Goal: Navigation & Orientation: Find specific page/section

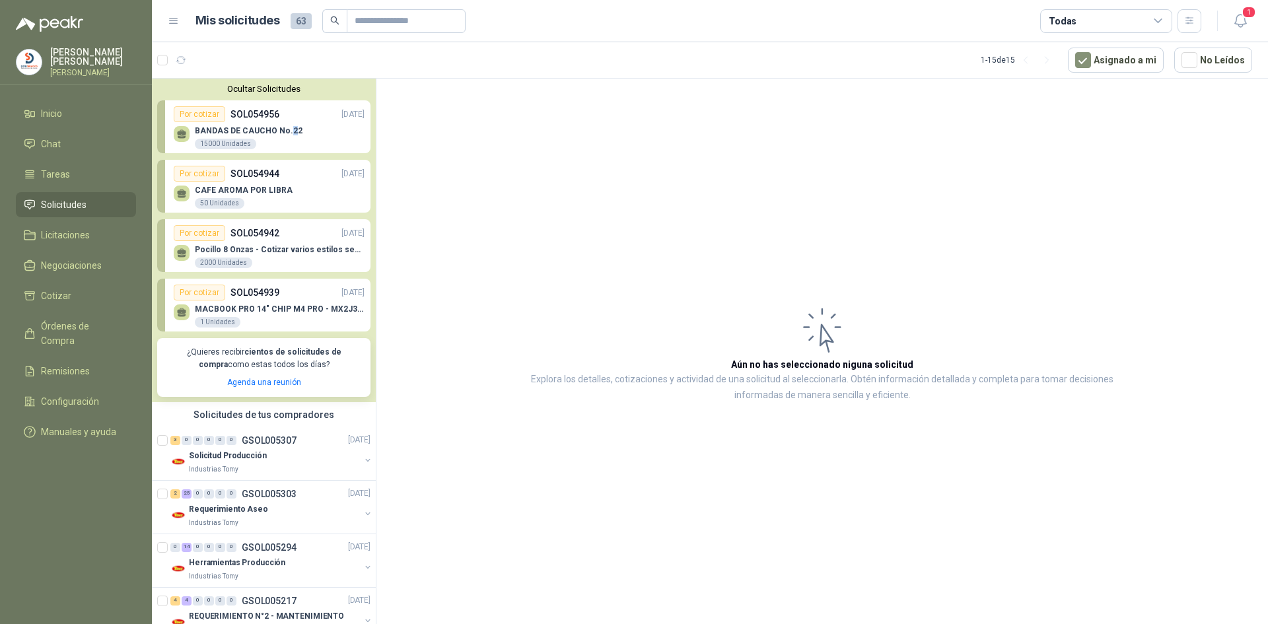
click at [67, 198] on span "Solicitudes" at bounding box center [64, 205] width 46 height 15
click at [54, 167] on span "Tareas" at bounding box center [55, 174] width 29 height 15
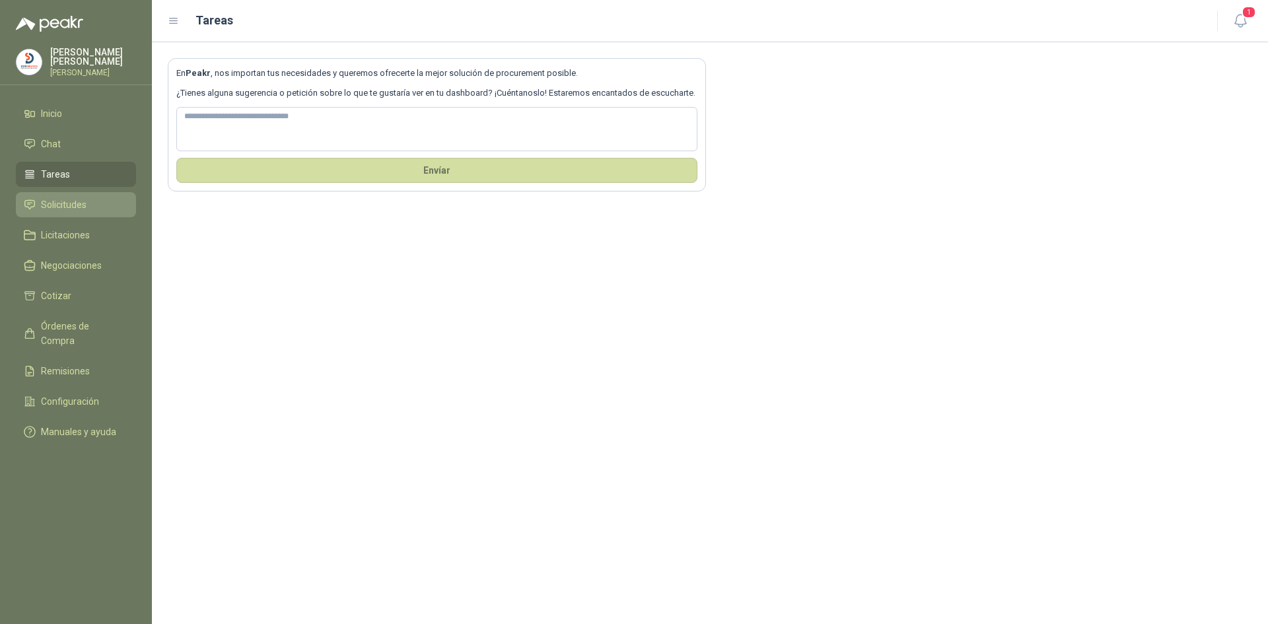
click at [79, 203] on span "Solicitudes" at bounding box center [64, 205] width 46 height 15
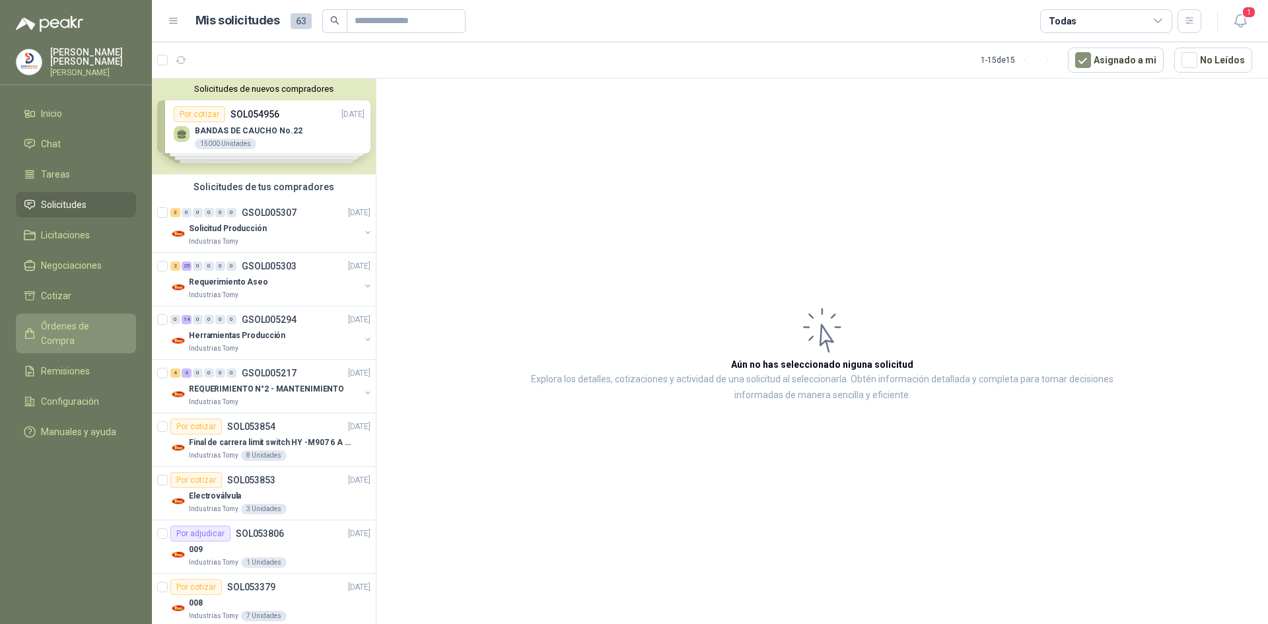
click at [102, 324] on span "Órdenes de Compra" at bounding box center [82, 333] width 83 height 29
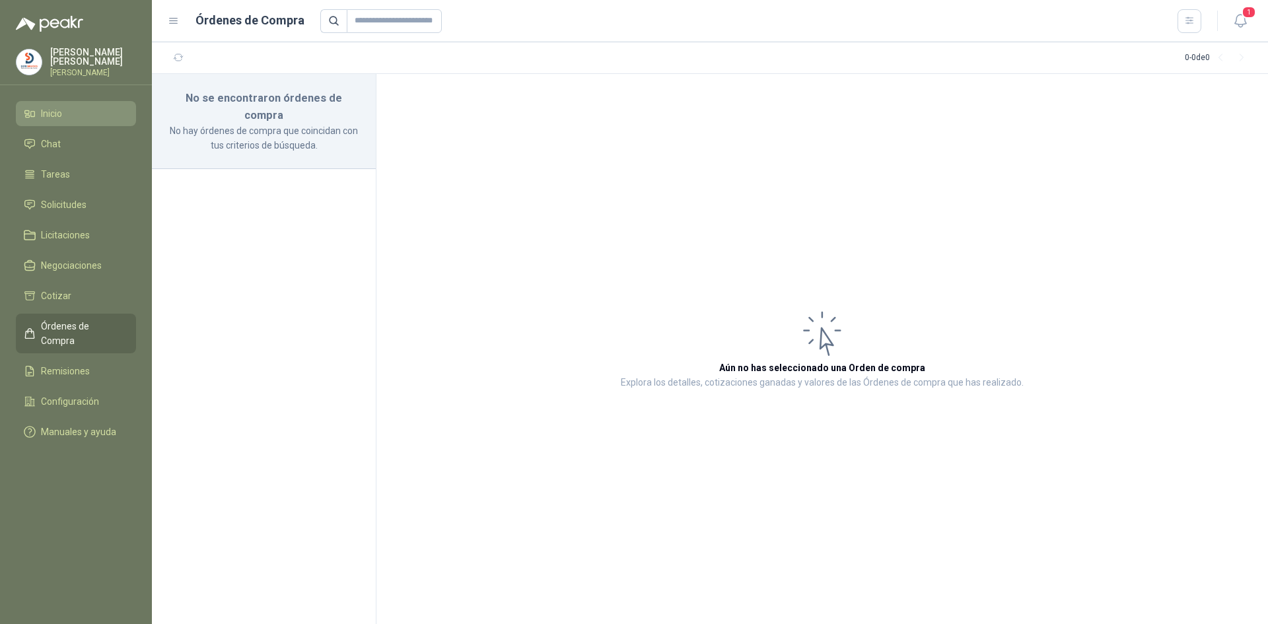
click at [57, 106] on span "Inicio" at bounding box center [51, 113] width 21 height 15
